Goal: Task Accomplishment & Management: Complete application form

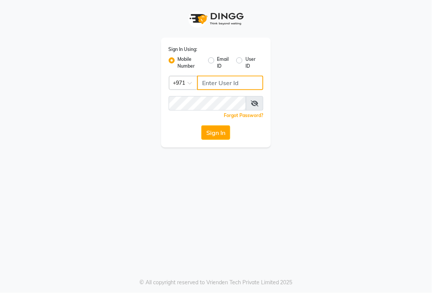
type input "544146079"
click at [213, 134] on button "Sign In" at bounding box center [215, 132] width 29 height 14
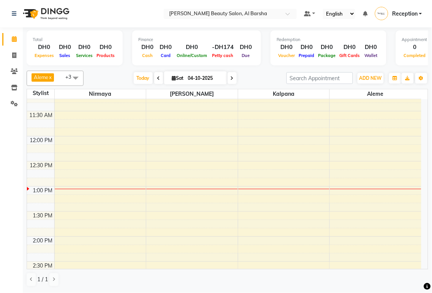
scroll to position [129, 0]
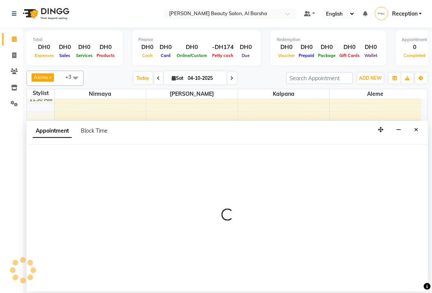
select select "92709"
select select "795"
select select "tentative"
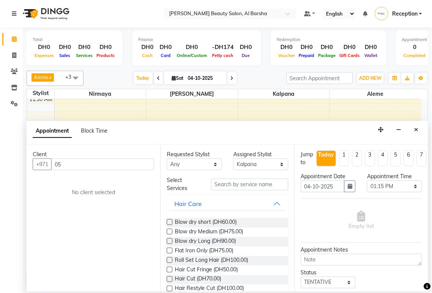
type input "0"
type input "505181300"
click at [137, 167] on span "Add Client" at bounding box center [138, 164] width 25 height 7
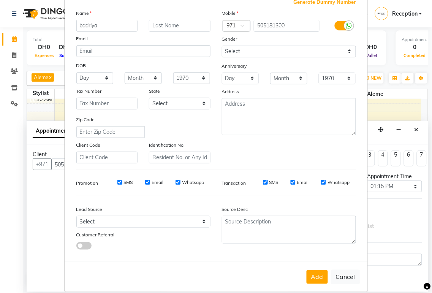
scroll to position [58, 0]
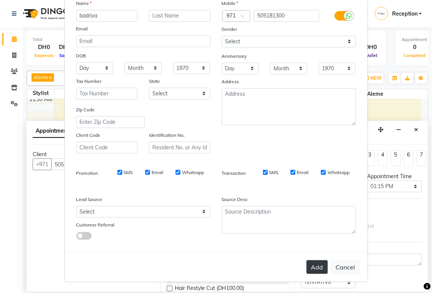
type input "badriya"
click at [316, 266] on button "Add" at bounding box center [317, 267] width 21 height 14
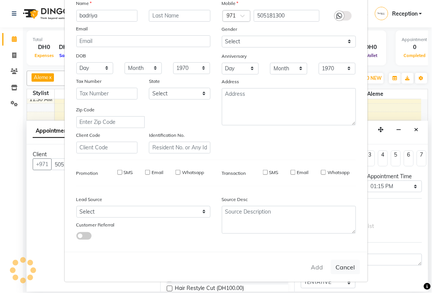
select select
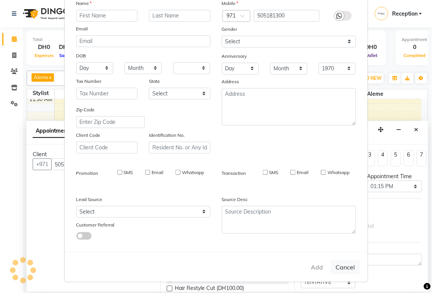
select select
checkbox input "false"
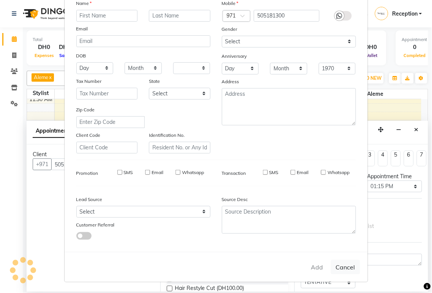
checkbox input "false"
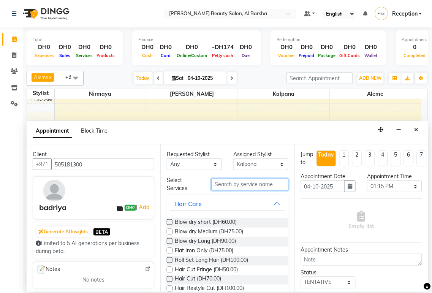
click at [251, 184] on input "text" at bounding box center [249, 185] width 77 height 12
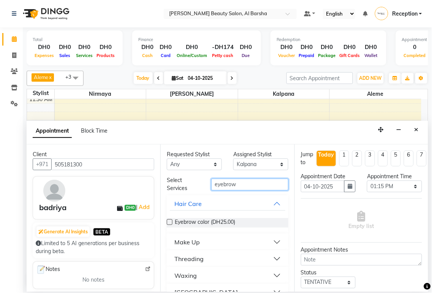
type input "eyebrow"
click at [170, 222] on label at bounding box center [170, 222] width 6 height 6
click at [170, 222] on input "checkbox" at bounding box center [169, 222] width 5 height 5
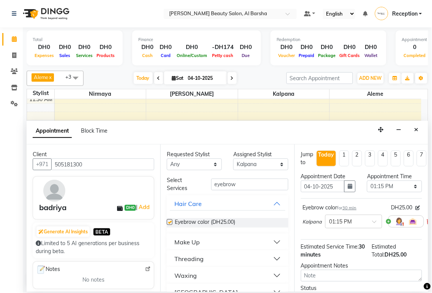
checkbox input "false"
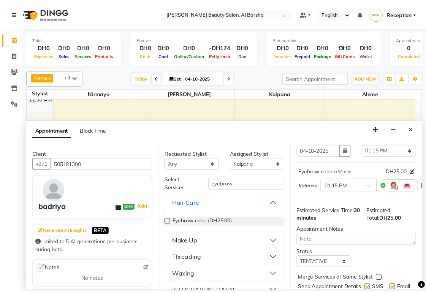
scroll to position [73, 0]
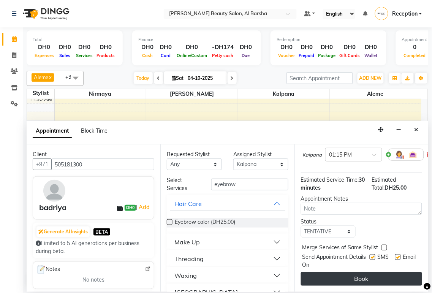
click at [372, 275] on button "Book" at bounding box center [361, 279] width 121 height 14
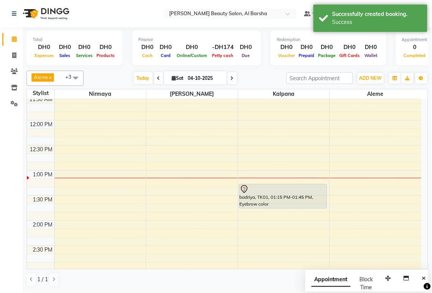
click at [283, 202] on div "badriya, TK01, 01:15 PM-01:45 PM, Eyebrow color" at bounding box center [283, 196] width 88 height 24
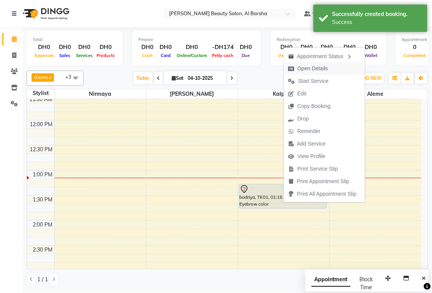
click at [314, 69] on span "Open Details" at bounding box center [312, 69] width 31 height 8
select select "7"
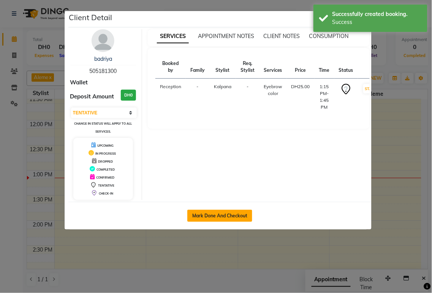
click at [225, 215] on button "Mark Done And Checkout" at bounding box center [219, 216] width 65 height 12
select select "service"
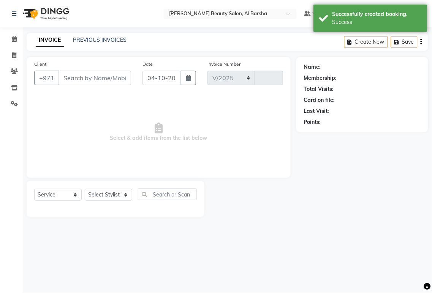
select select "5166"
type input "0070"
type input "505181300"
select select "92709"
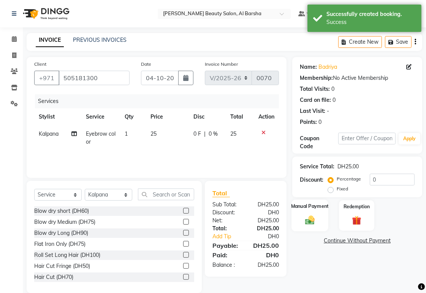
click at [312, 218] on img at bounding box center [310, 219] width 16 height 11
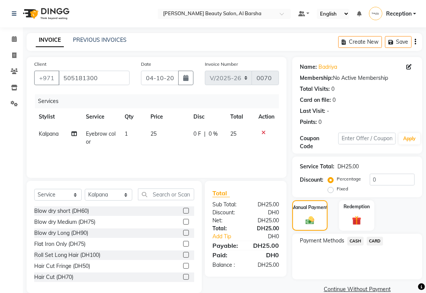
click at [376, 240] on span "CARD" at bounding box center [375, 241] width 16 height 9
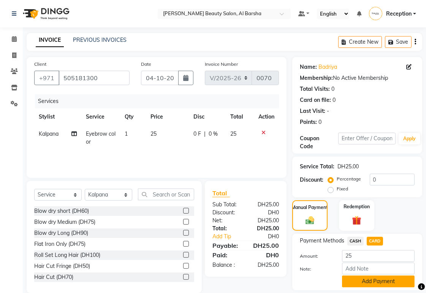
click at [384, 283] on button "Add Payment" at bounding box center [378, 281] width 73 height 12
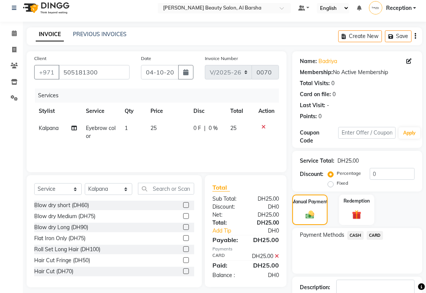
scroll to position [56, 0]
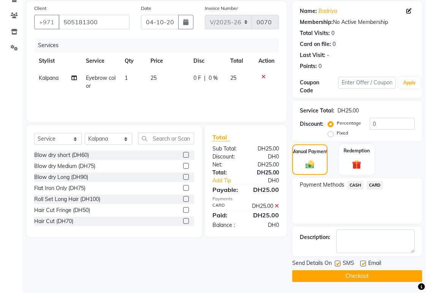
click at [374, 277] on button "Checkout" at bounding box center [357, 276] width 130 height 12
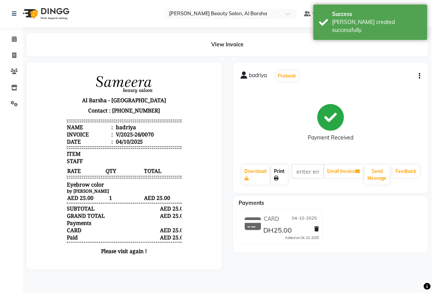
click at [277, 178] on icon at bounding box center [276, 178] width 5 height 5
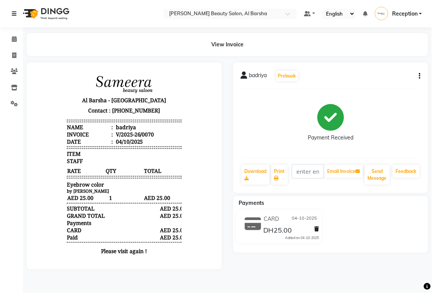
click at [14, 14] on icon at bounding box center [14, 13] width 5 height 5
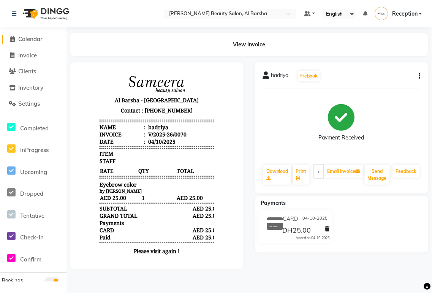
click at [12, 40] on icon at bounding box center [12, 39] width 5 height 6
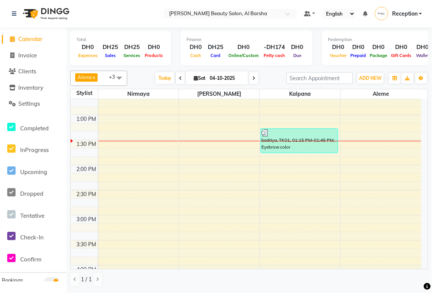
scroll to position [193, 0]
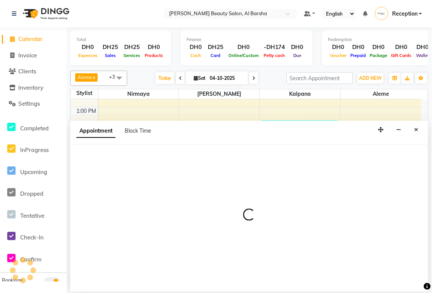
select select "92710"
select select "810"
select select "tentative"
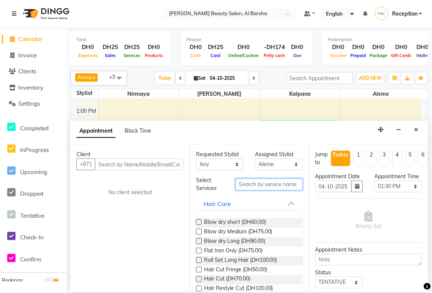
click at [267, 185] on input "text" at bounding box center [268, 185] width 67 height 12
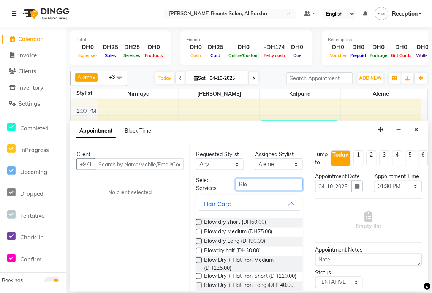
click at [267, 183] on input "Blo" at bounding box center [268, 185] width 67 height 12
type input "B"
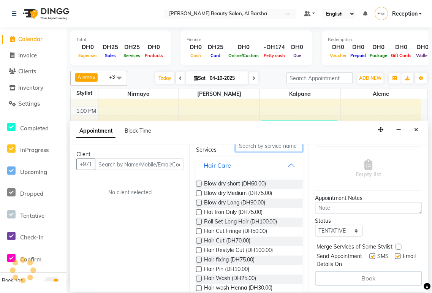
scroll to position [0, 0]
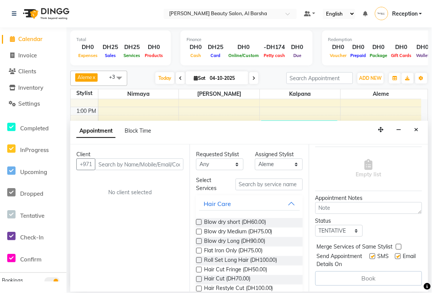
click at [121, 204] on div "Client +971 No client selected" at bounding box center [129, 217] width 119 height 147
click at [416, 129] on icon "Close" at bounding box center [416, 129] width 4 height 5
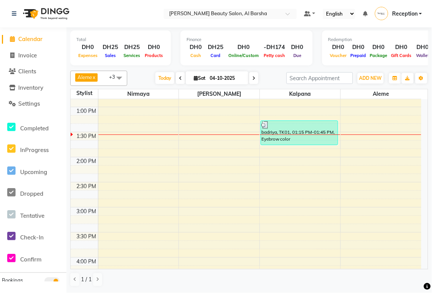
click at [101, 257] on td at bounding box center [259, 253] width 323 height 8
